Goal: Transaction & Acquisition: Subscribe to service/newsletter

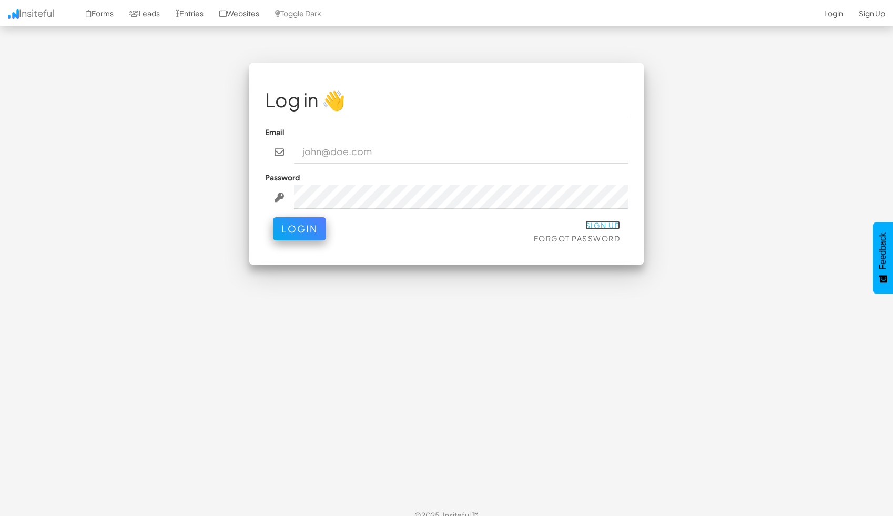
click at [611, 223] on link "Sign Up" at bounding box center [602, 224] width 35 height 9
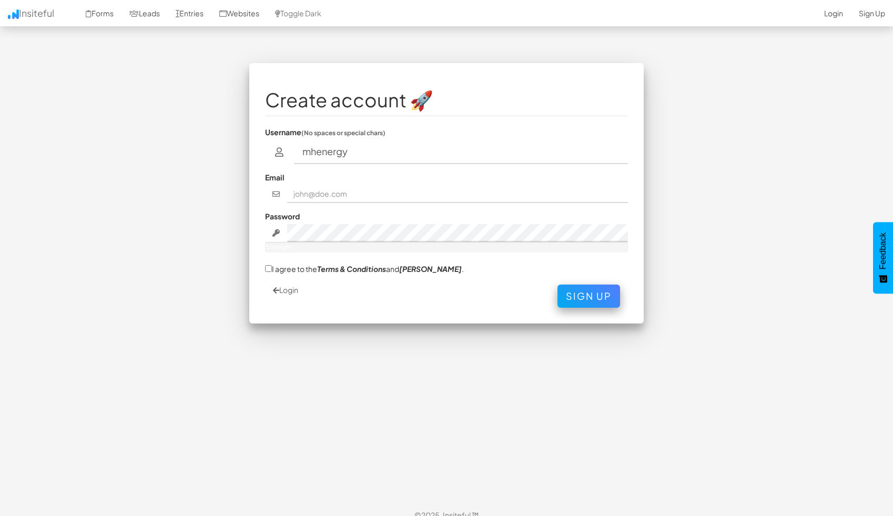
type input "mhenergy"
type input "rachid.maghraoui@gmail.com"
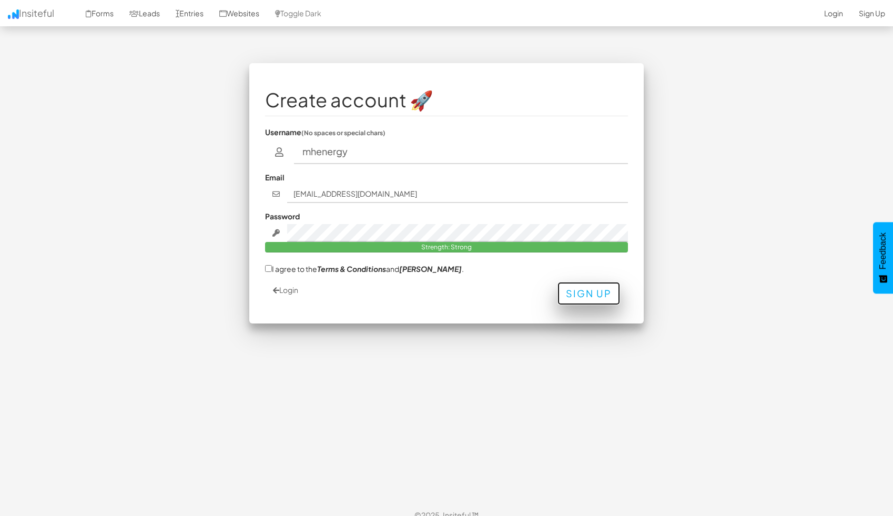
click at [590, 301] on button "Sign Up" at bounding box center [588, 293] width 63 height 23
click at [284, 267] on label "I agree to the Terms & Conditions and EULA ." at bounding box center [364, 268] width 199 height 11
click at [272, 267] on input "I agree to the Terms & Conditions and EULA ." at bounding box center [268, 268] width 7 height 7
checkbox input "true"
click at [570, 299] on button "Sign Up" at bounding box center [588, 293] width 63 height 23
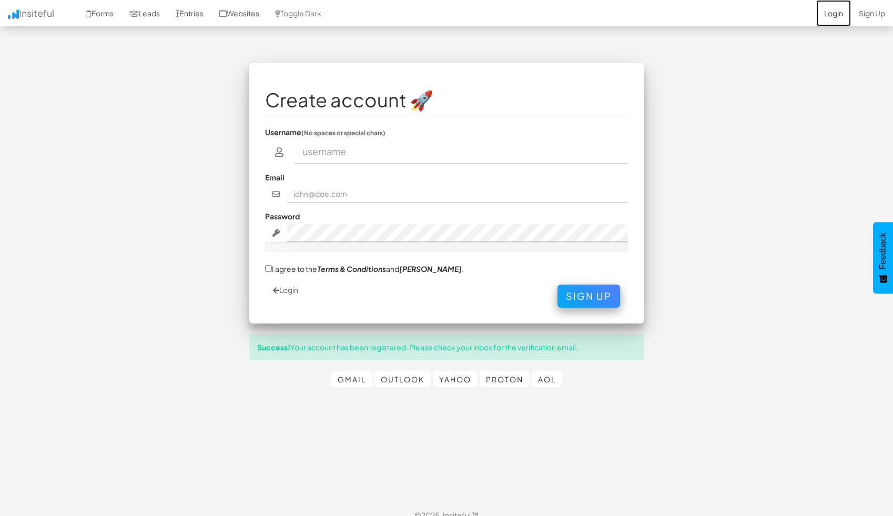
click at [831, 11] on link "Login" at bounding box center [833, 13] width 35 height 26
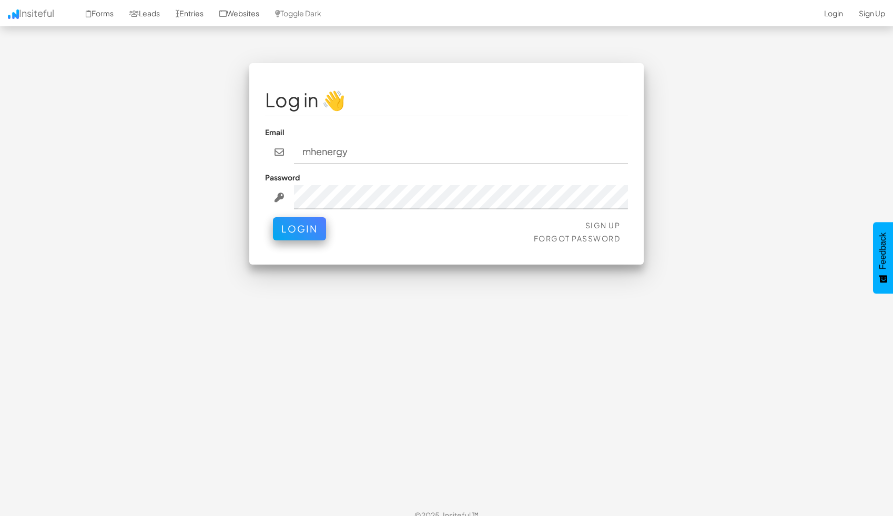
click at [346, 153] on input "mhenergy" at bounding box center [461, 152] width 334 height 24
drag, startPoint x: 363, startPoint y: 152, endPoint x: 273, endPoint y: 147, distance: 89.6
click at [273, 147] on div "mhenergy" at bounding box center [446, 152] width 363 height 24
type input "rachid.maghraoui@gmail.com"
click at [303, 226] on button "Login" at bounding box center [299, 226] width 53 height 23
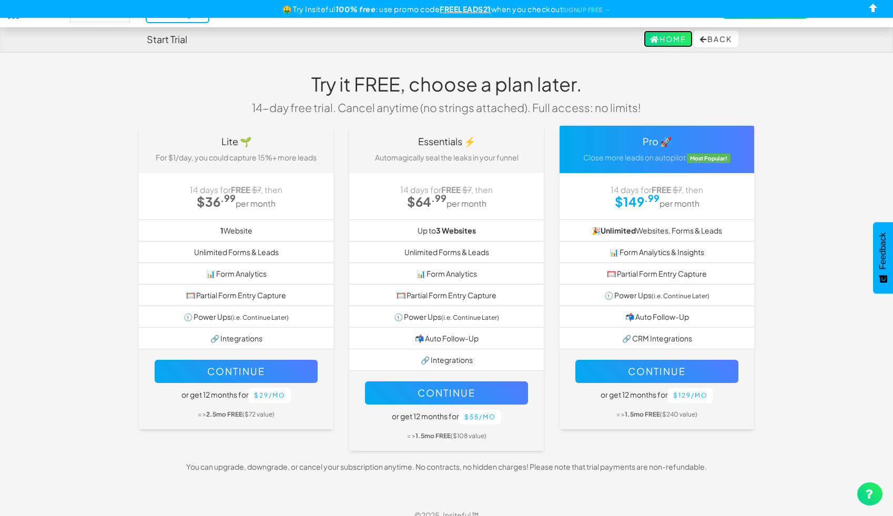
click at [669, 38] on link "Home" at bounding box center [668, 38] width 49 height 17
click at [706, 40] on button "Back" at bounding box center [715, 38] width 45 height 17
